Goal: Transaction & Acquisition: Purchase product/service

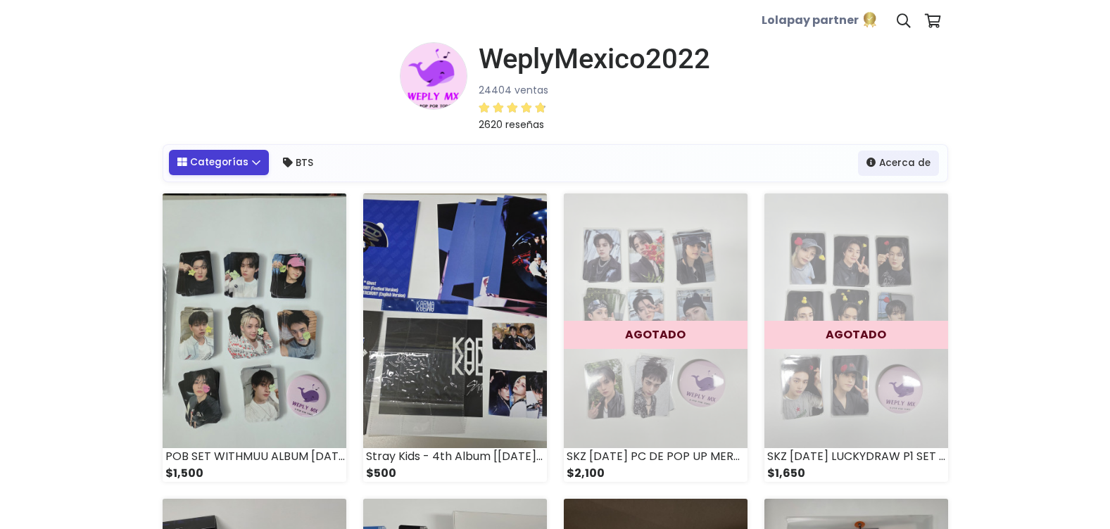
click at [245, 162] on link "Categorías" at bounding box center [219, 162] width 101 height 25
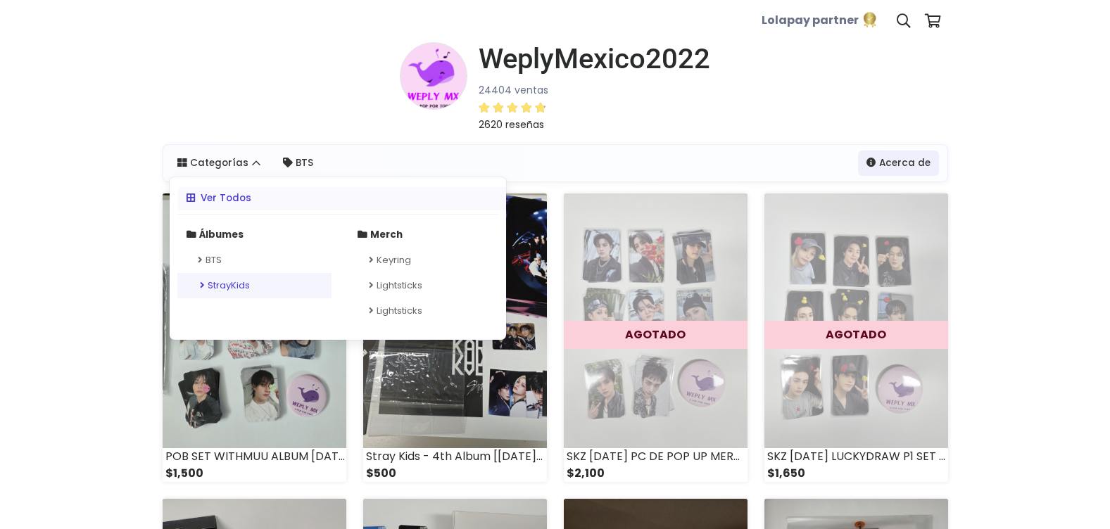
click at [218, 284] on link "StrayKids" at bounding box center [254, 285] width 154 height 25
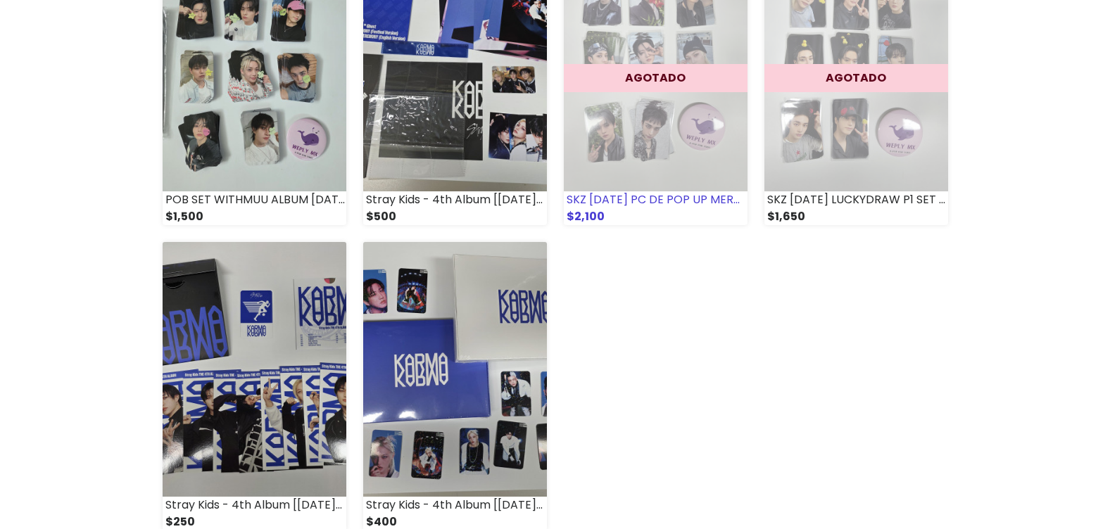
scroll to position [141, 0]
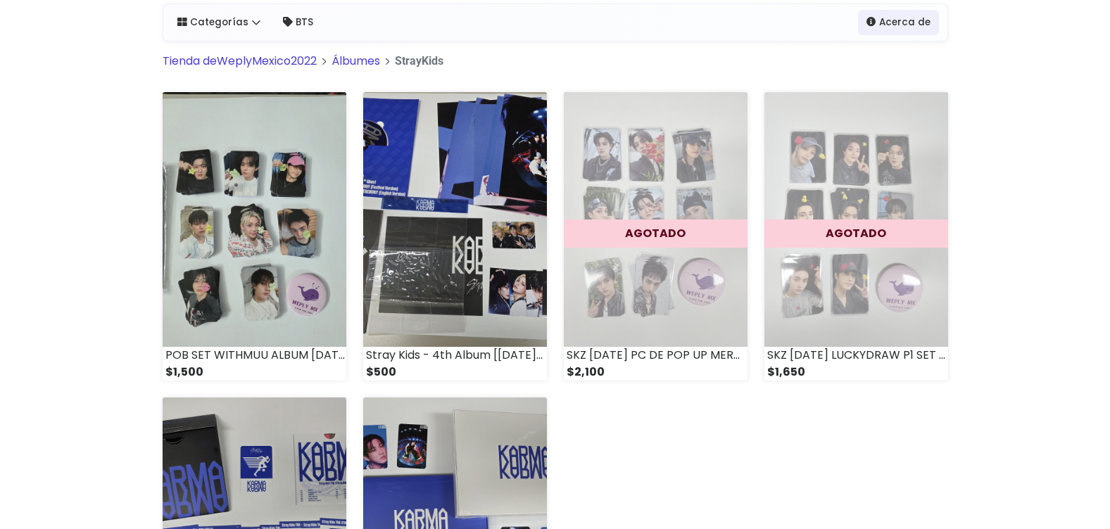
click at [740, 464] on div "POB SET WITHMUU ALBUM [DATE] SKZ $1,500 Stray Kids - 4th Album [[DATE]] VER [DA…" at bounding box center [555, 397] width 802 height 611
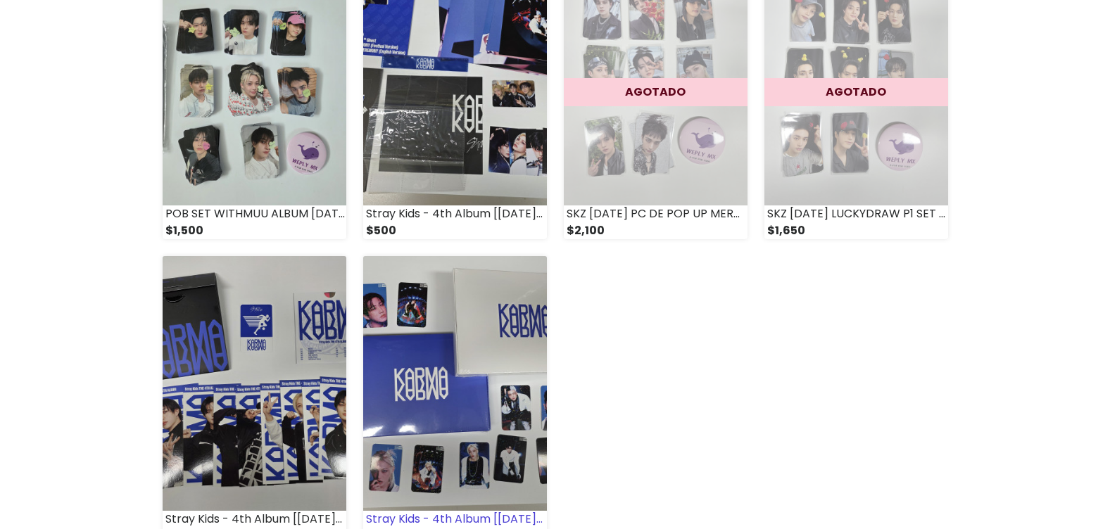
scroll to position [282, 0]
click at [504, 333] on img at bounding box center [455, 384] width 184 height 255
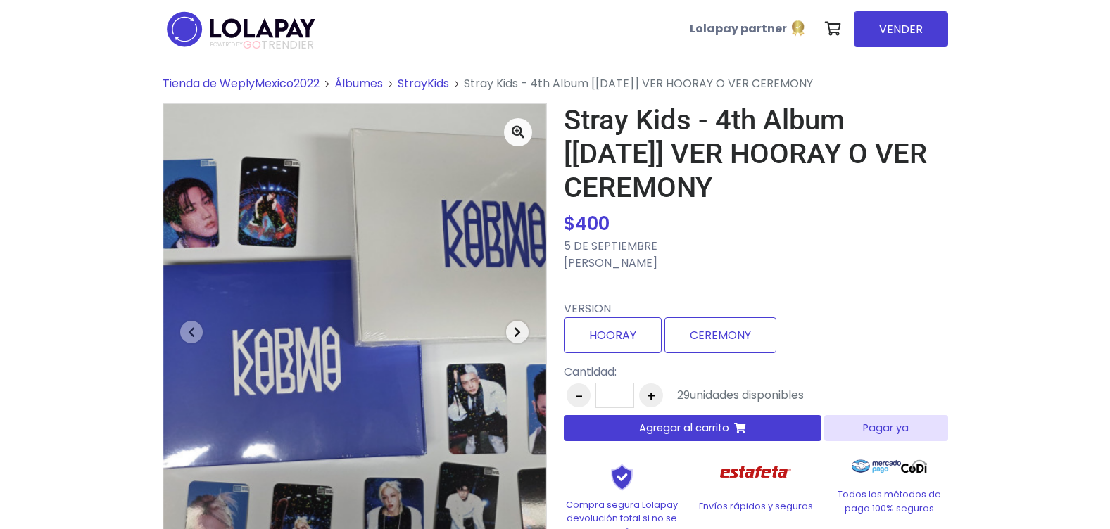
click at [517, 332] on icon "button" at bounding box center [517, 332] width 7 height 11
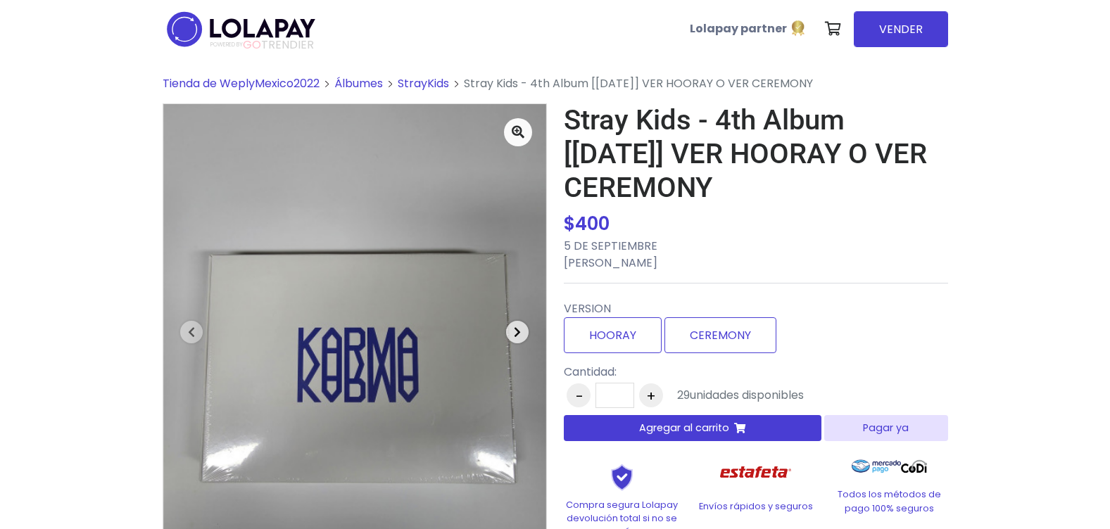
click at [517, 332] on icon "button" at bounding box center [517, 332] width 7 height 11
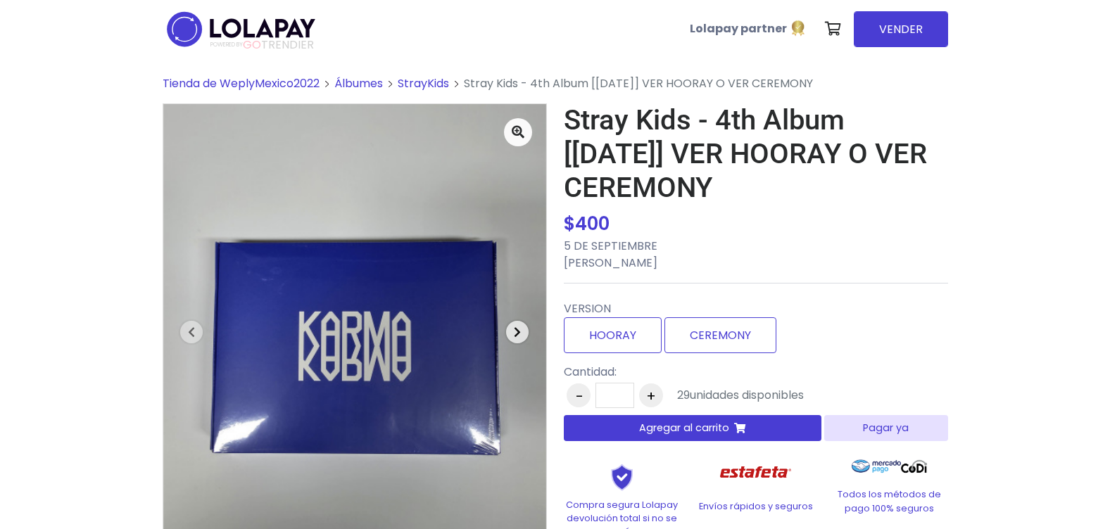
click at [517, 332] on icon "button" at bounding box center [517, 332] width 7 height 11
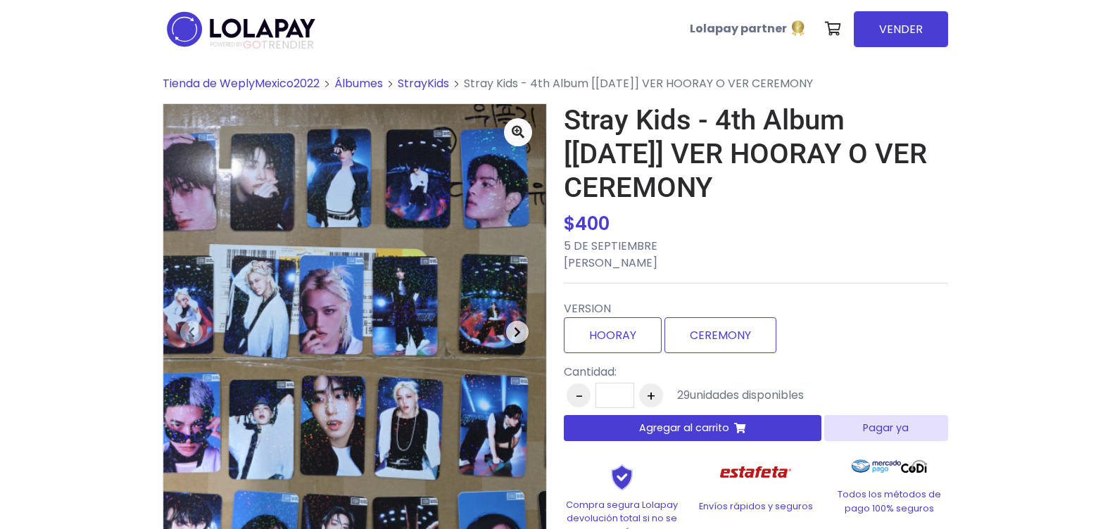
click at [517, 332] on icon "button" at bounding box center [517, 332] width 7 height 11
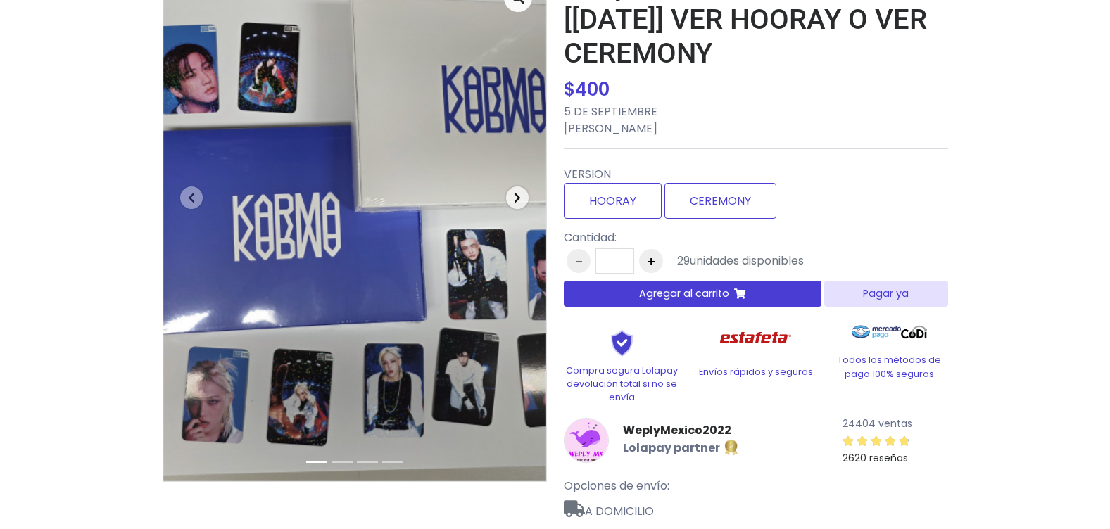
scroll to position [70, 0]
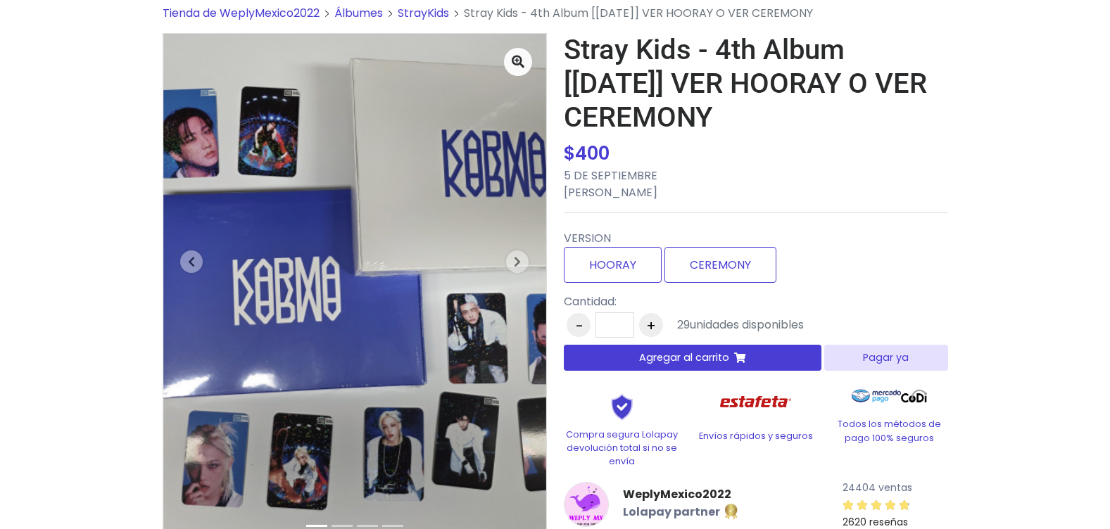
click at [697, 288] on div "VERSION [GEOGRAPHIC_DATA] CEREMONY" at bounding box center [756, 257] width 384 height 64
click at [708, 274] on label "CEREMONY" at bounding box center [720, 265] width 112 height 36
click at [604, 265] on label "HOORAY" at bounding box center [613, 265] width 98 height 36
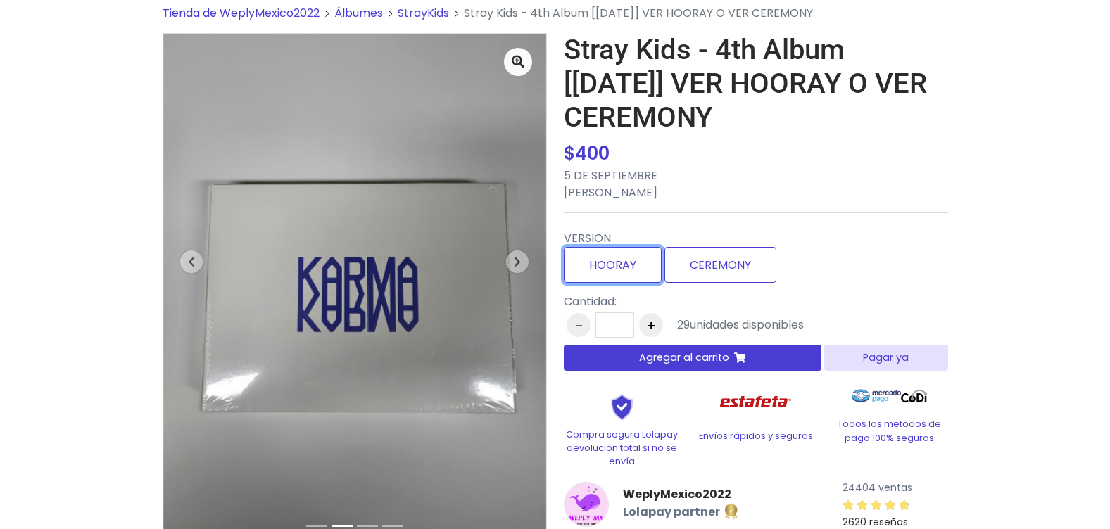
scroll to position [0, 0]
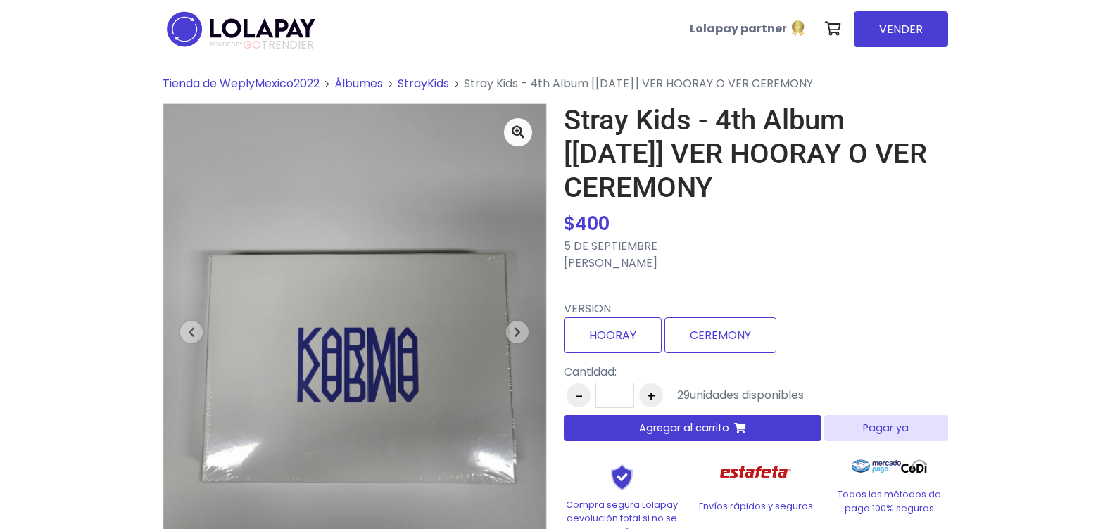
click at [408, 77] on link "StrayKids" at bounding box center [423, 83] width 51 height 16
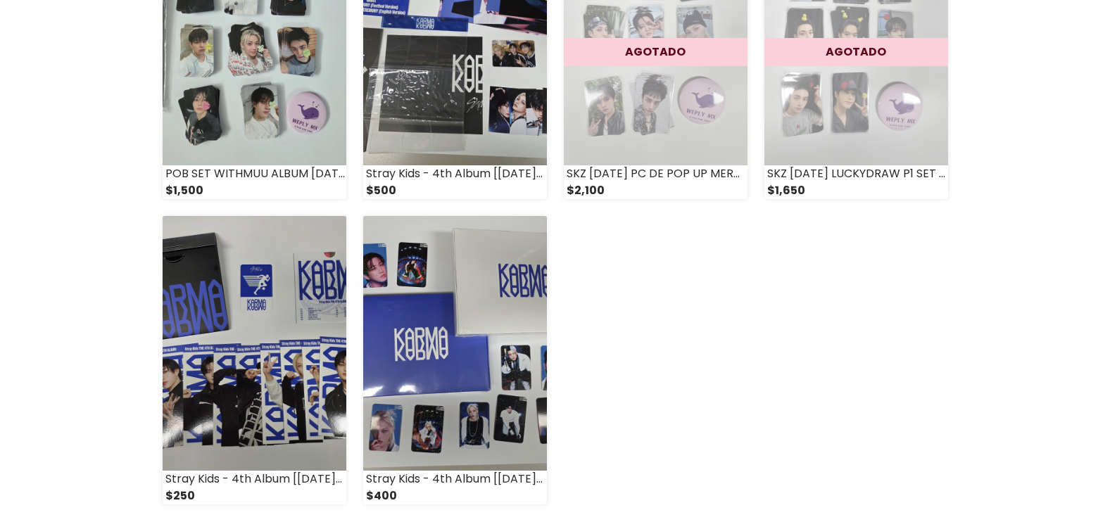
scroll to position [70, 0]
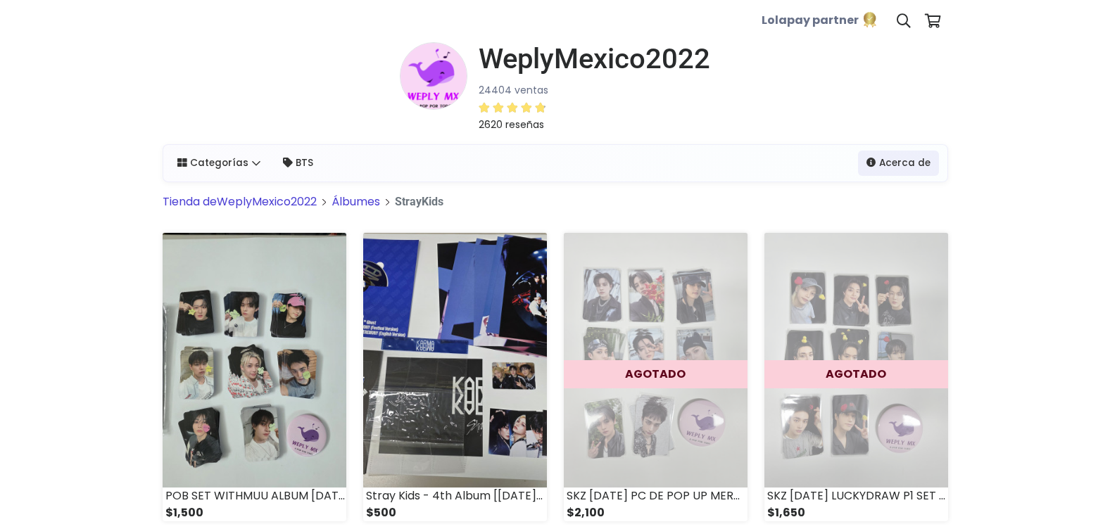
scroll to position [70, 0]
